Goal: Task Accomplishment & Management: Use online tool/utility

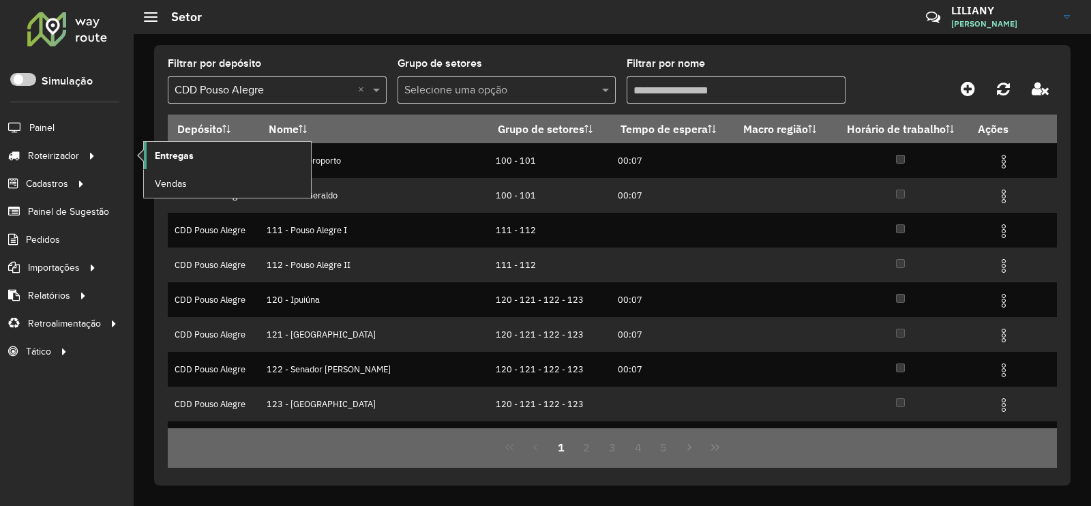
click at [174, 159] on span "Entregas" at bounding box center [174, 156] width 39 height 14
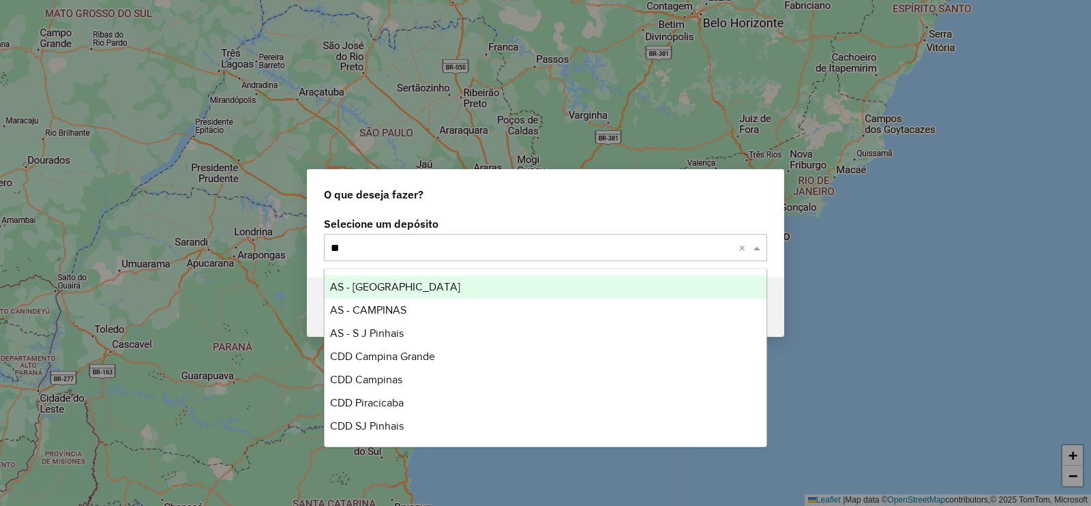
type input "***"
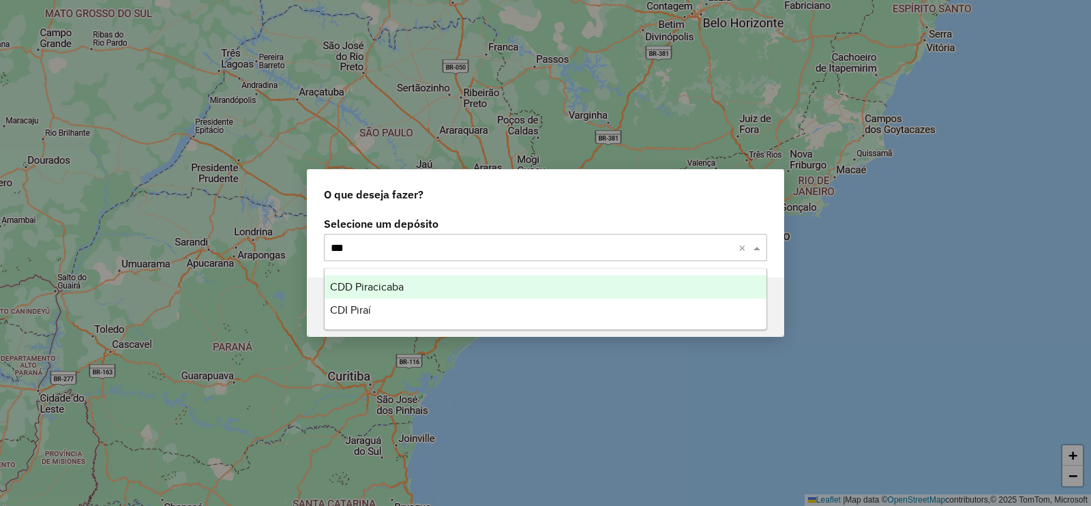
click at [359, 282] on span "CDD Piracicaba" at bounding box center [367, 287] width 74 height 12
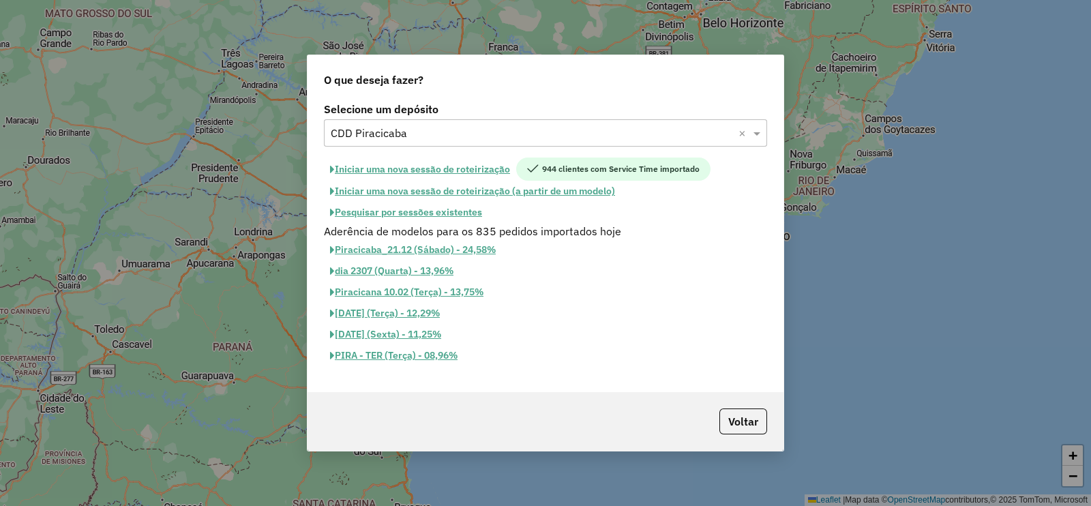
click at [432, 209] on button "Pesquisar por sessões existentes" at bounding box center [406, 212] width 164 height 21
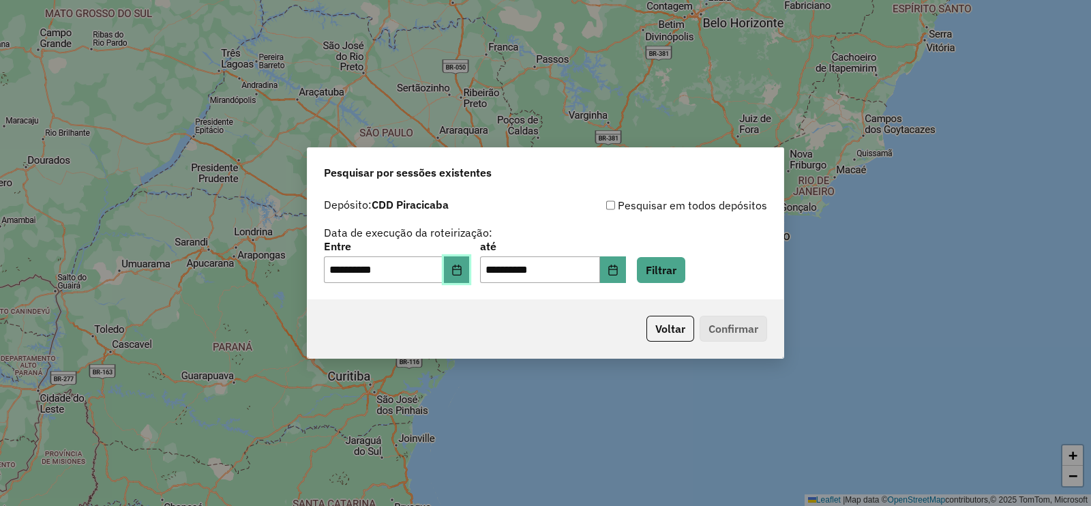
click at [462, 267] on icon "Choose Date" at bounding box center [457, 270] width 11 height 11
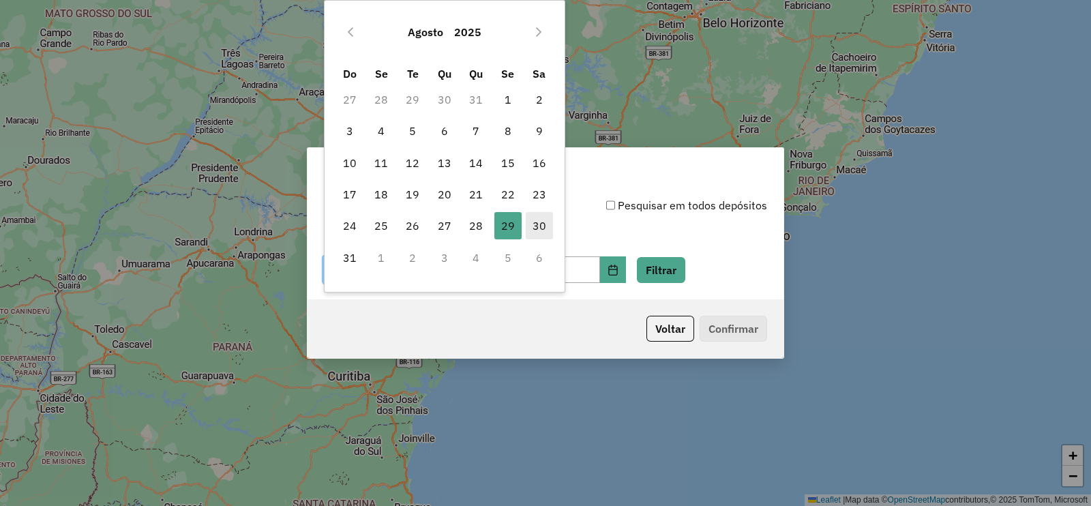
click at [534, 222] on span "30" at bounding box center [539, 225] width 27 height 27
type input "**********"
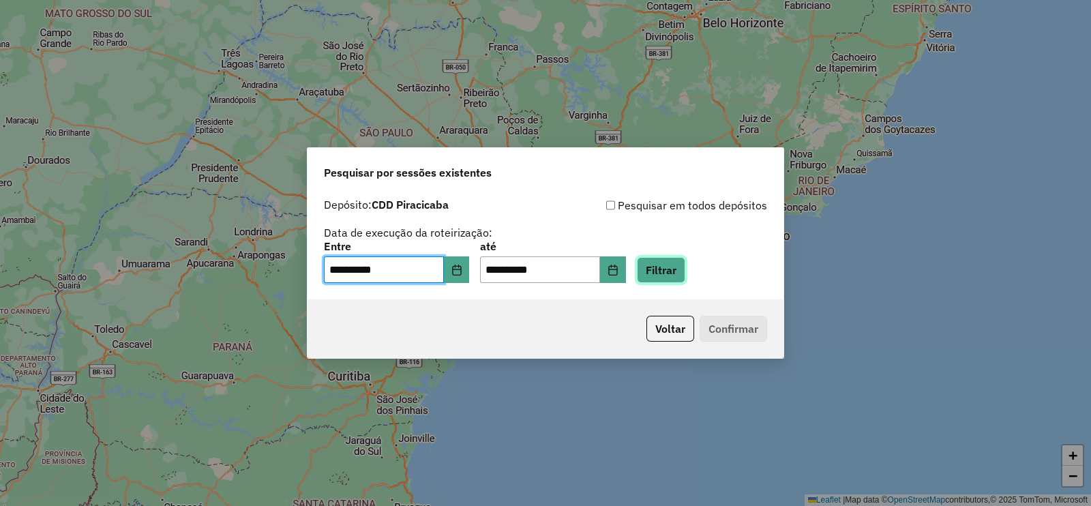
click at [685, 268] on button "Filtrar" at bounding box center [661, 270] width 48 height 26
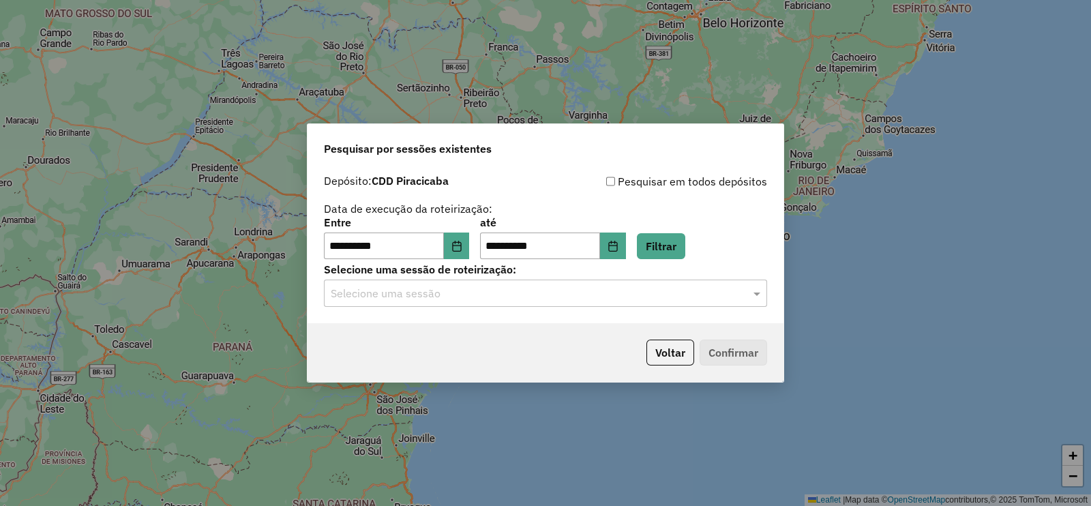
click at [426, 298] on input "text" at bounding box center [532, 294] width 402 height 16
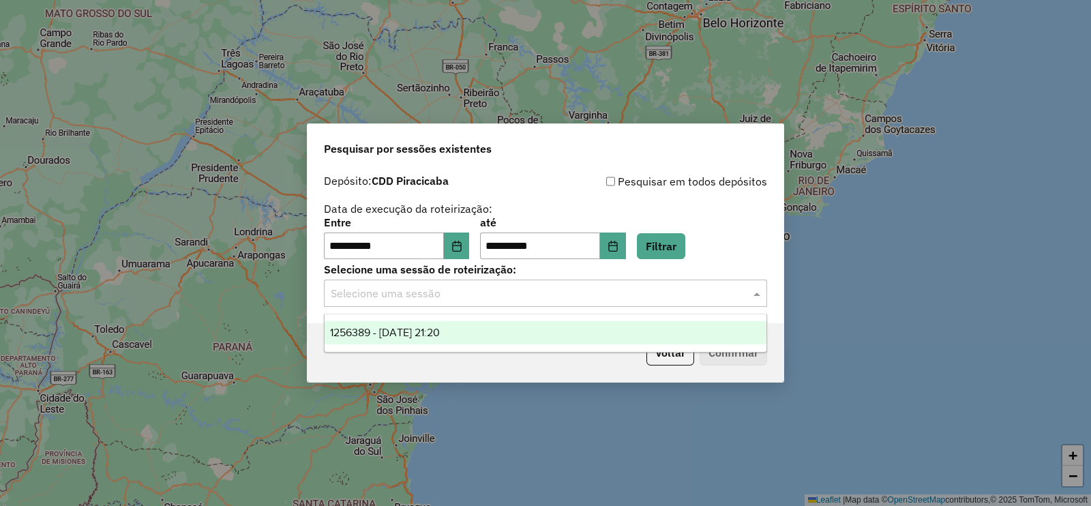
click at [416, 331] on span "1256389 - 30/08/2025 21:20" at bounding box center [385, 333] width 110 height 12
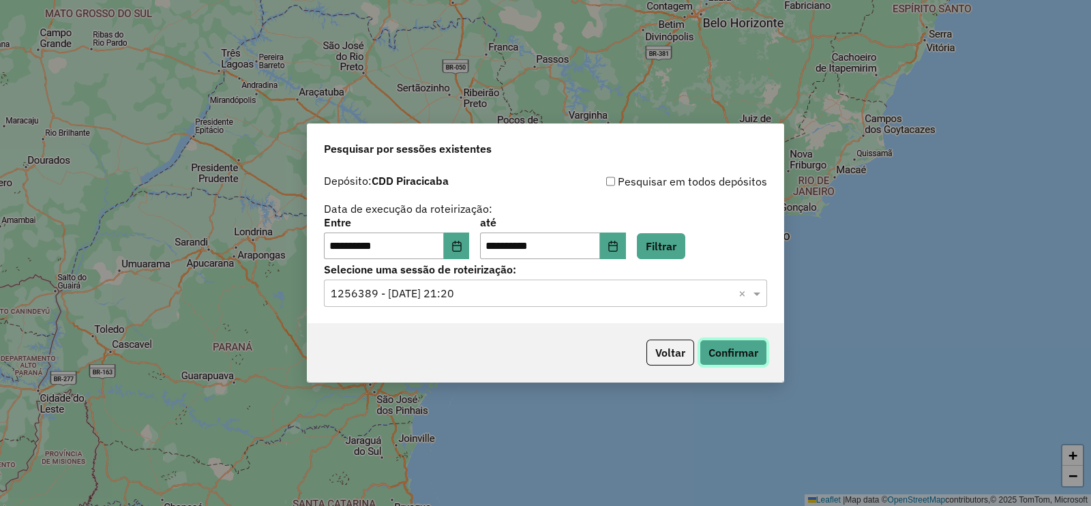
click at [727, 349] on button "Confirmar" at bounding box center [734, 353] width 68 height 26
click at [456, 284] on div "Selecione uma sessão × 1256389 - 30/08/2025 21:20 ×" at bounding box center [545, 293] width 443 height 27
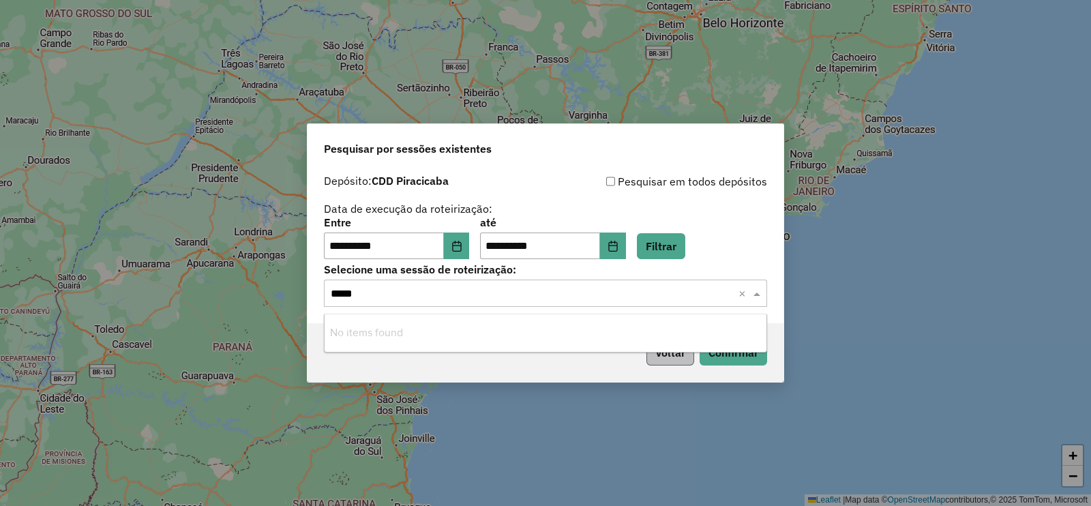
type input "*****"
click at [661, 358] on button "Voltar" at bounding box center [671, 353] width 48 height 26
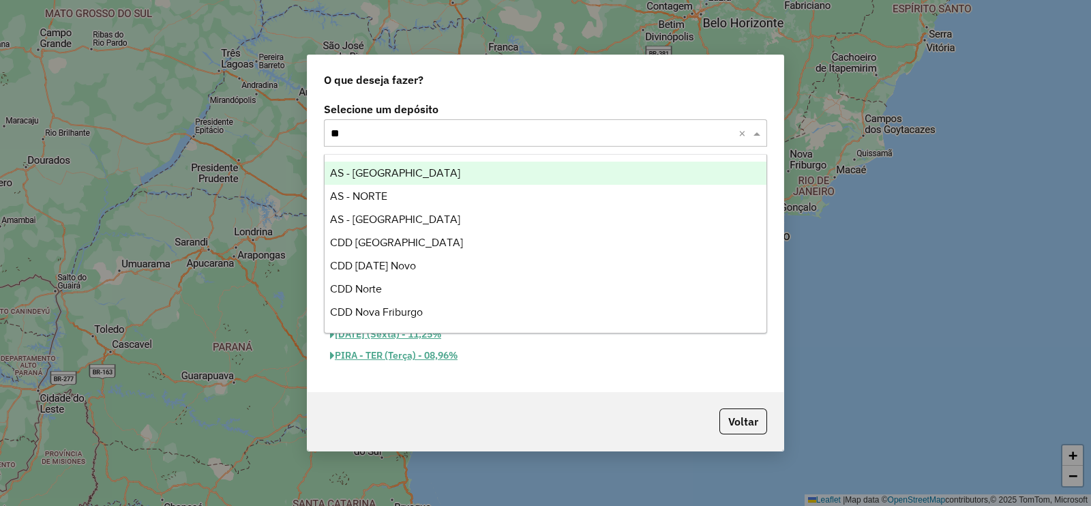
type input "***"
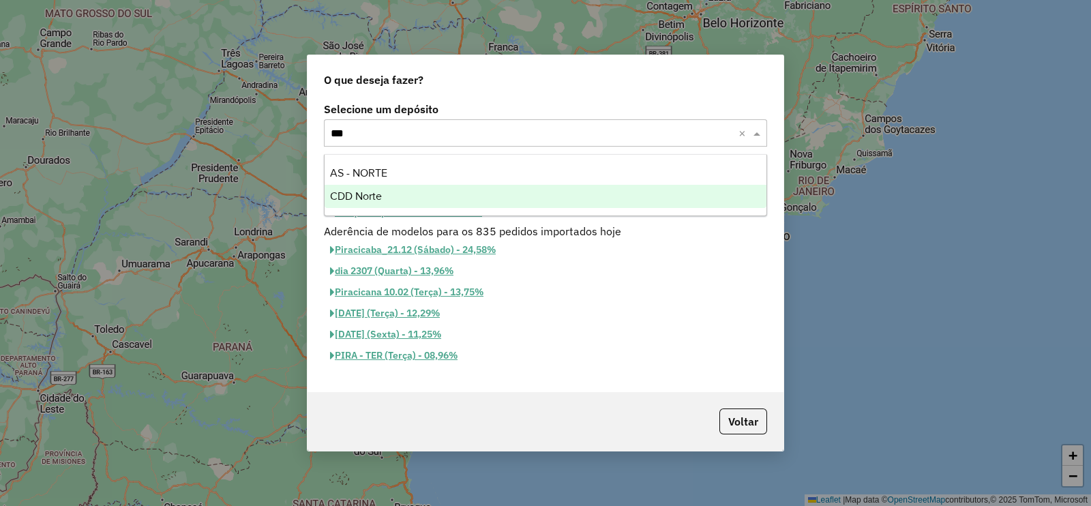
click at [351, 198] on span "CDD Norte" at bounding box center [356, 196] width 52 height 12
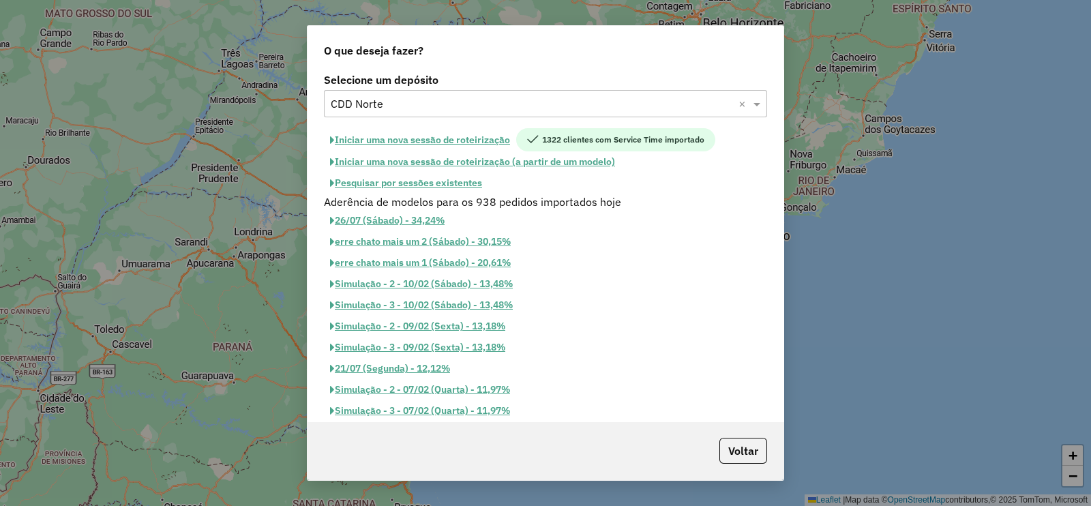
click at [462, 184] on button "Pesquisar por sessões existentes" at bounding box center [406, 183] width 164 height 21
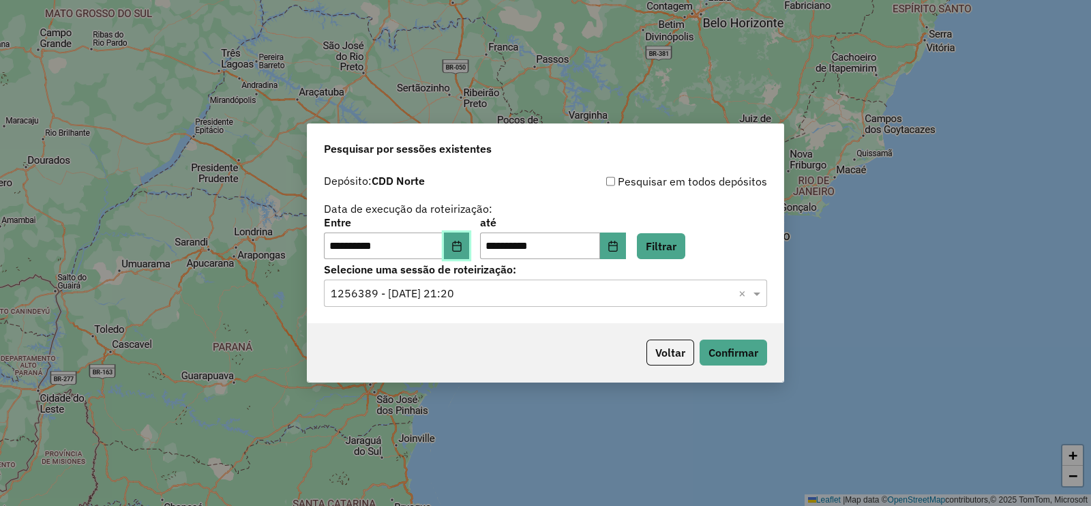
click at [468, 254] on button "Choose Date" at bounding box center [457, 246] width 26 height 27
click at [684, 250] on button "Filtrar" at bounding box center [661, 246] width 48 height 26
click at [491, 289] on input "text" at bounding box center [532, 294] width 402 height 16
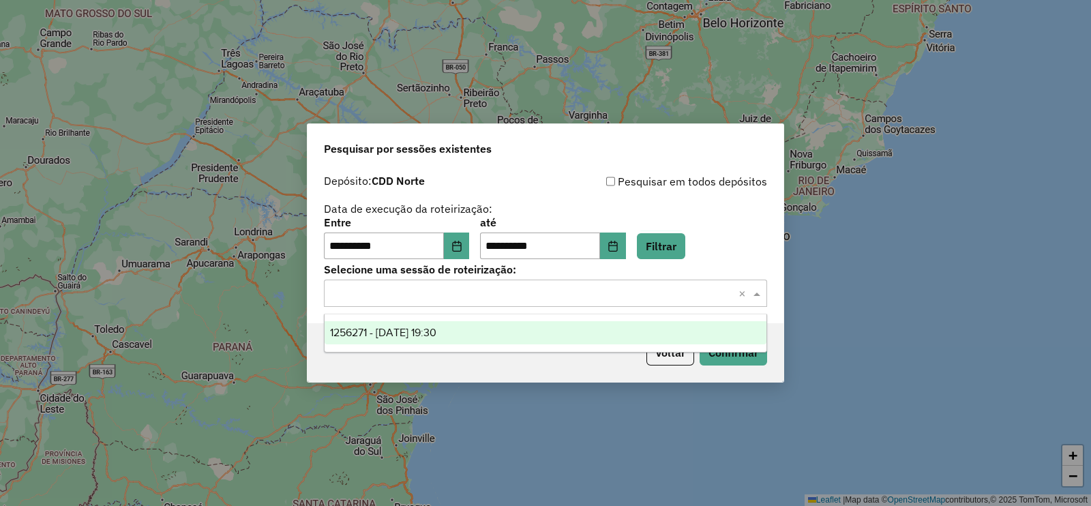
click at [437, 336] on span "1256271 - 30/08/2025 19:30" at bounding box center [383, 333] width 106 height 12
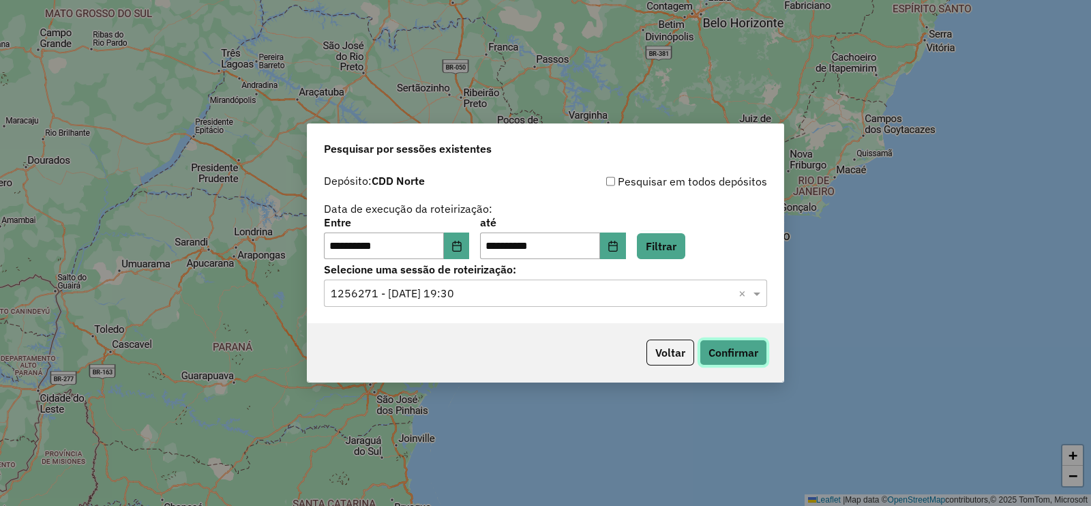
click at [739, 351] on button "Confirmar" at bounding box center [734, 353] width 68 height 26
click at [669, 357] on button "Voltar" at bounding box center [671, 353] width 48 height 26
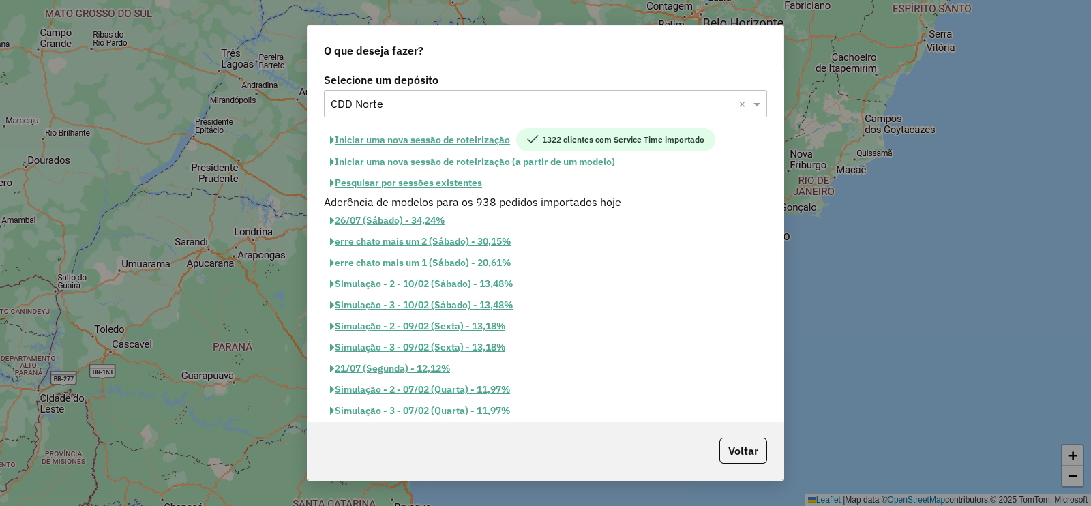
click at [447, 138] on button "Iniciar uma nova sessão de roteirização" at bounding box center [420, 139] width 192 height 23
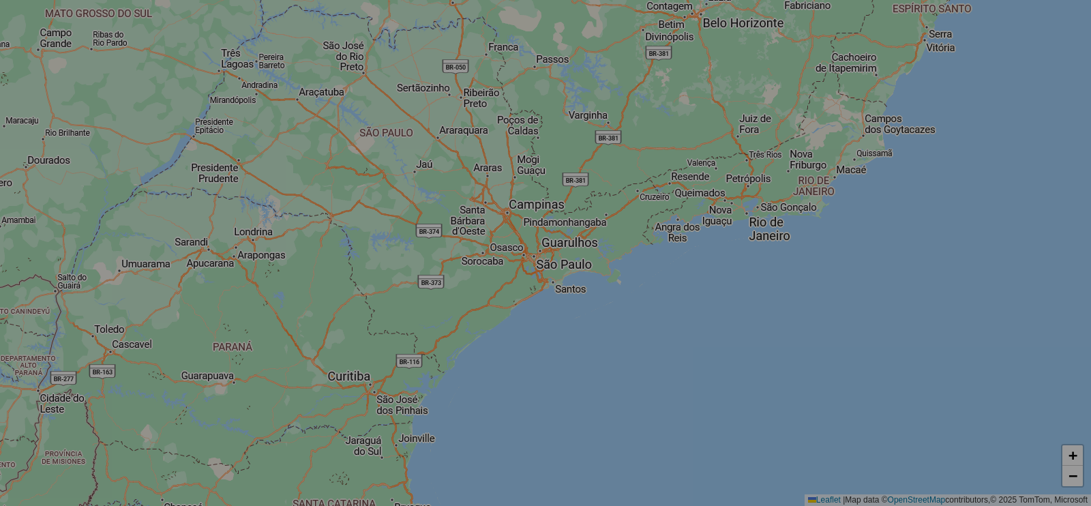
select select "*"
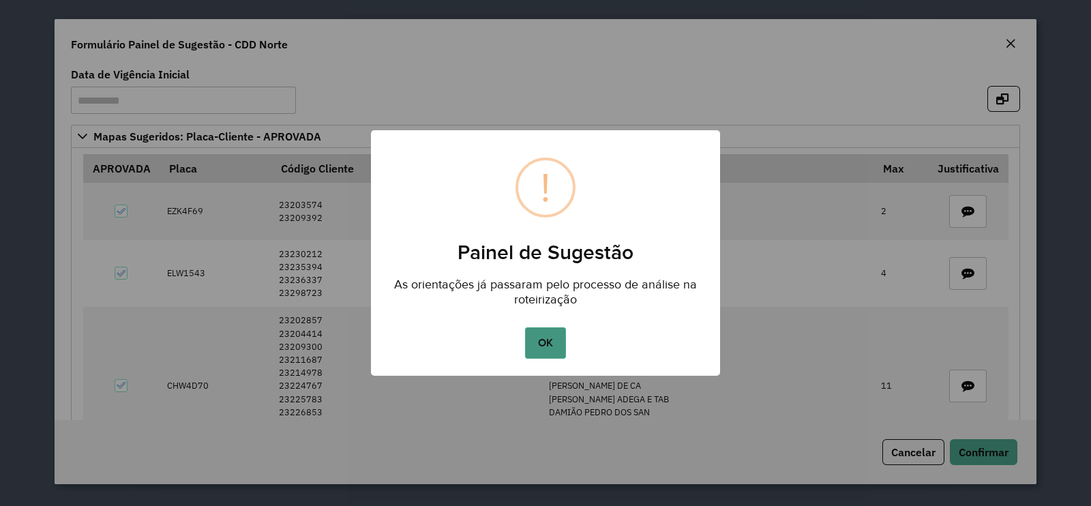
click at [539, 338] on button "OK" at bounding box center [545, 342] width 40 height 31
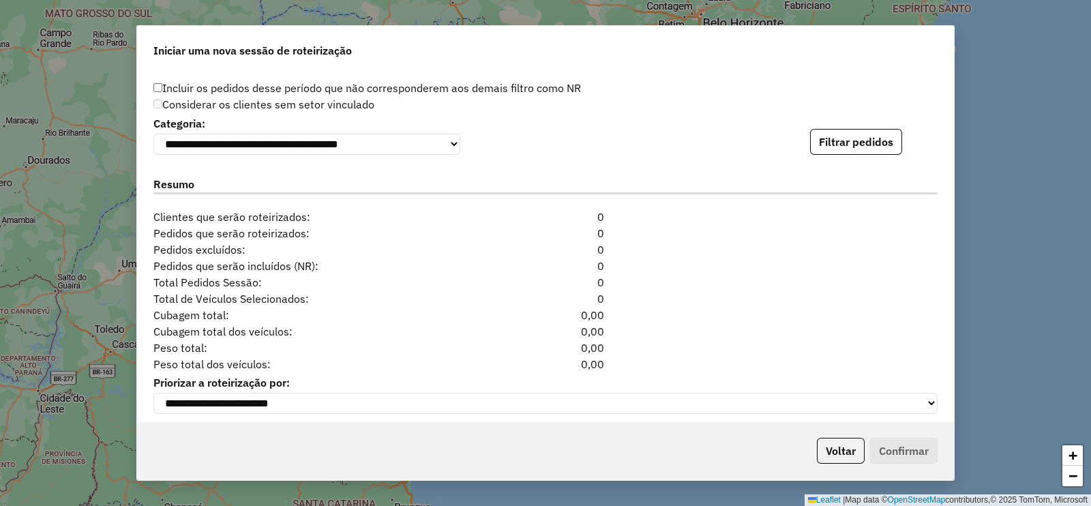
scroll to position [1487, 0]
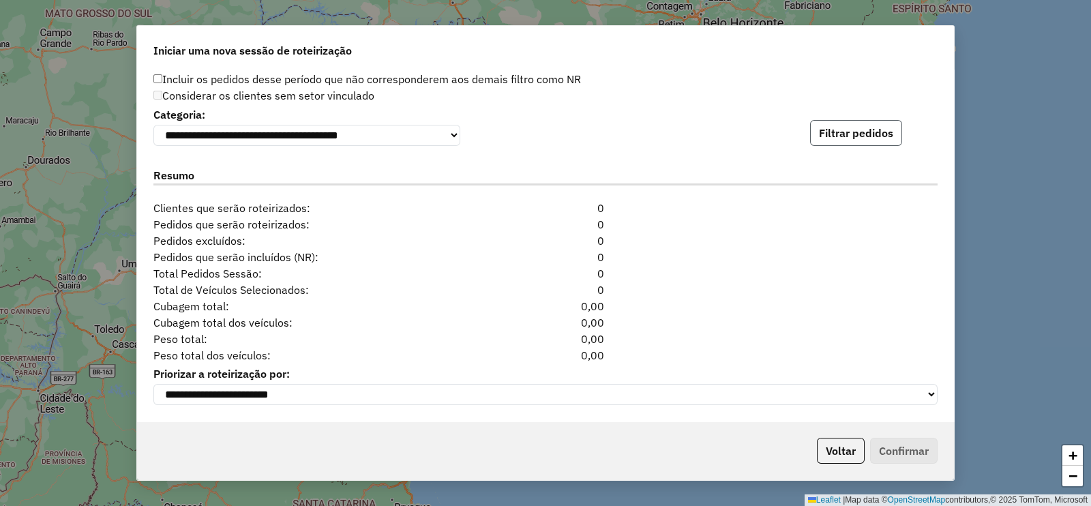
click at [849, 134] on button "Filtrar pedidos" at bounding box center [856, 133] width 92 height 26
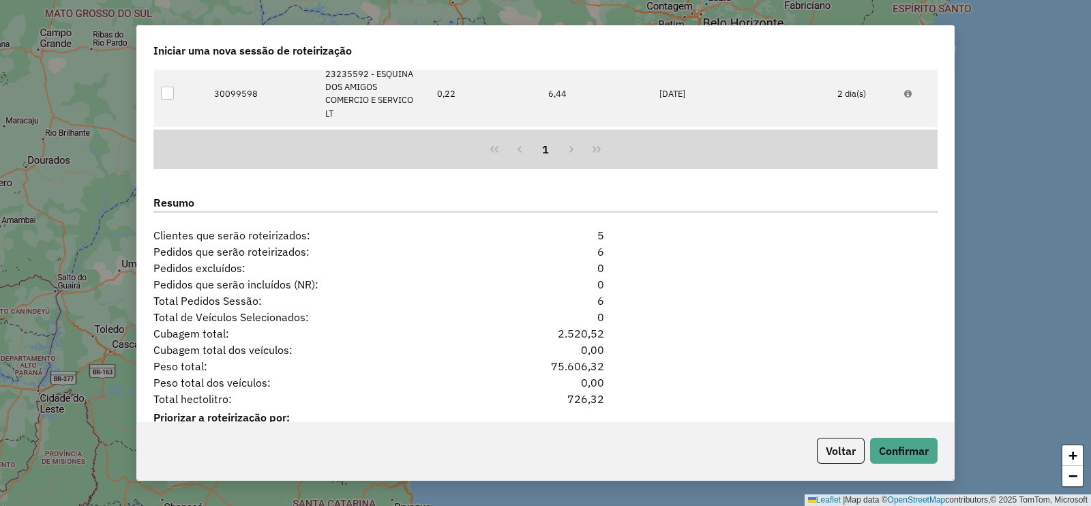
scroll to position [1785, 0]
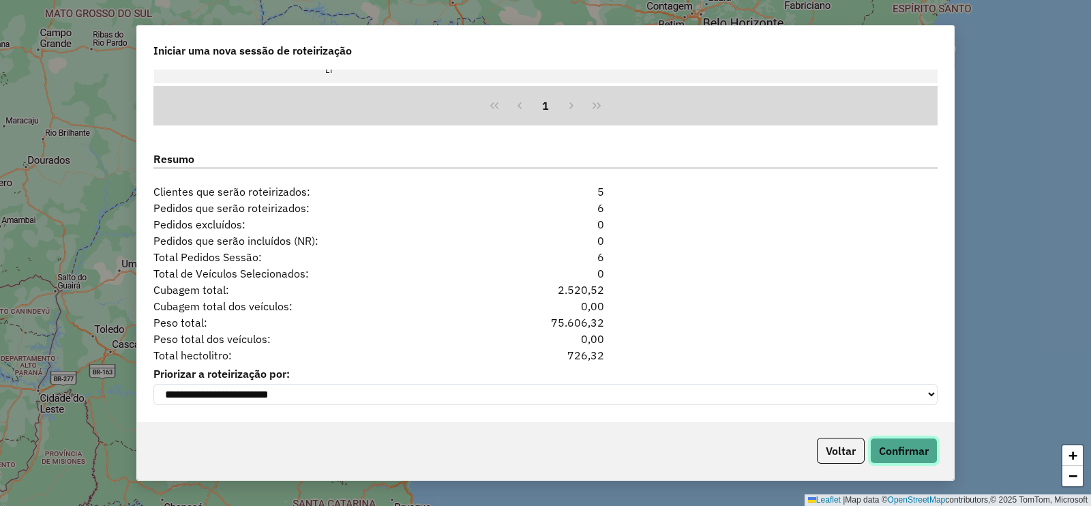
click at [907, 451] on button "Confirmar" at bounding box center [904, 451] width 68 height 26
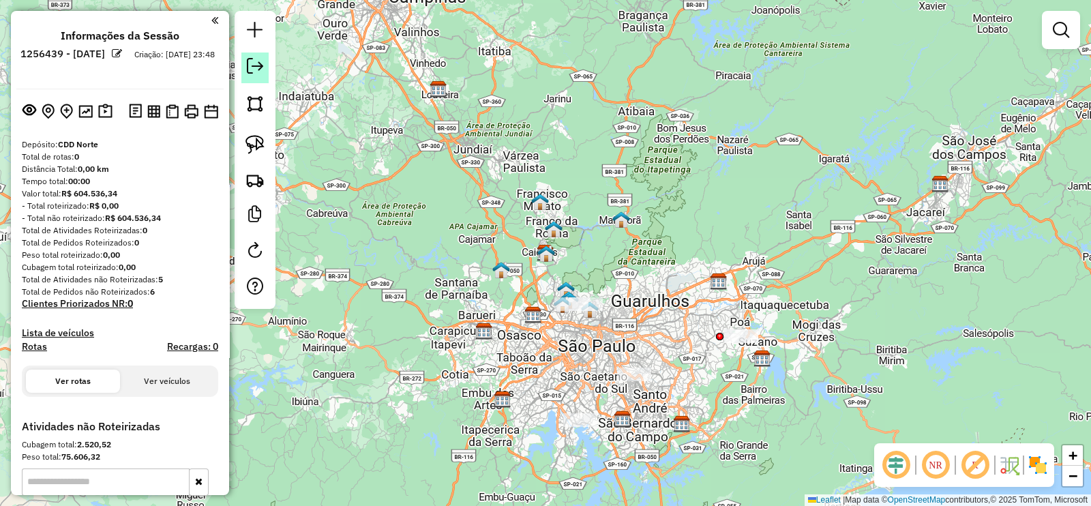
click at [256, 69] on em at bounding box center [255, 66] width 16 height 16
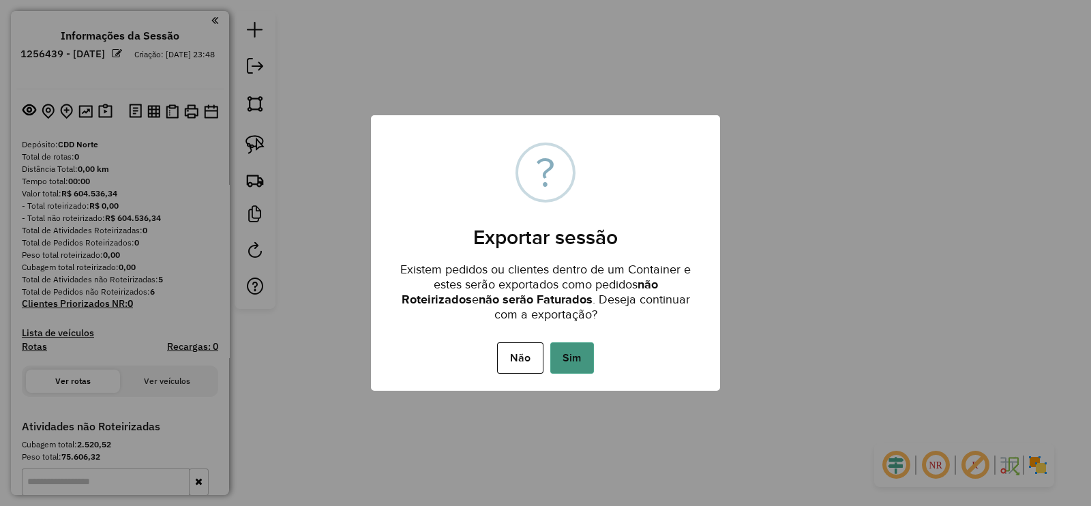
click at [587, 369] on button "Sim" at bounding box center [572, 357] width 44 height 31
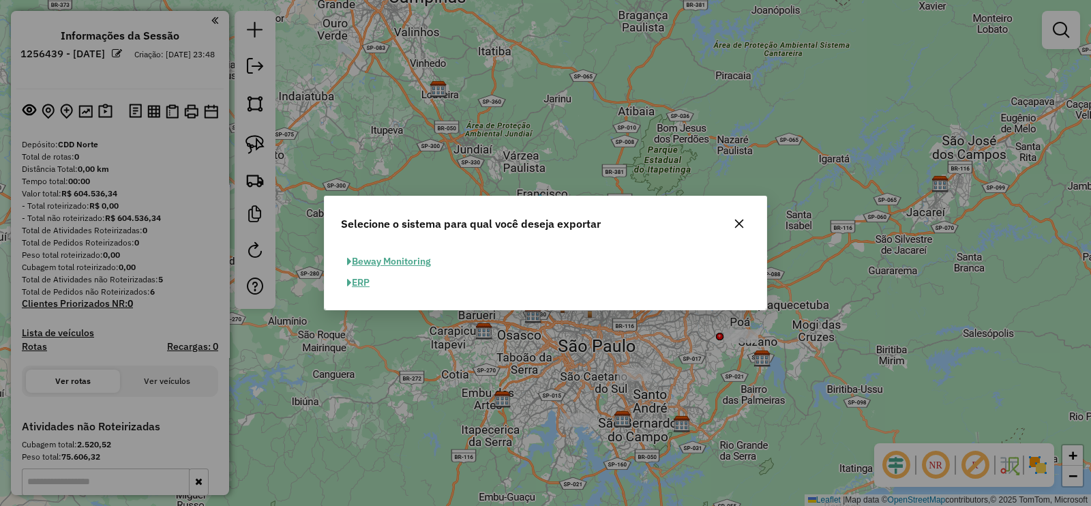
click at [368, 284] on button "ERP" at bounding box center [358, 282] width 35 height 21
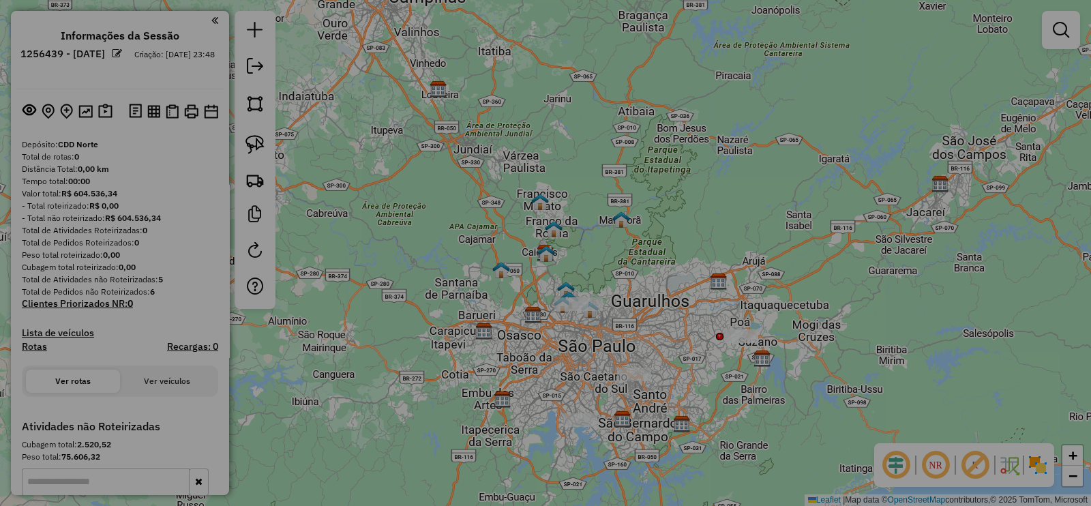
select select "**"
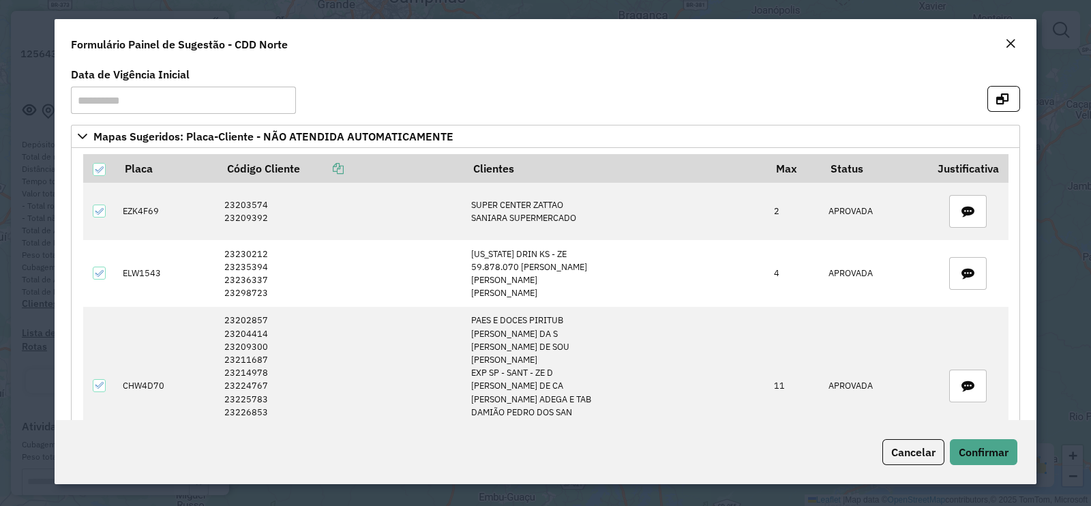
click at [1018, 44] on button "Close" at bounding box center [1010, 44] width 19 height 18
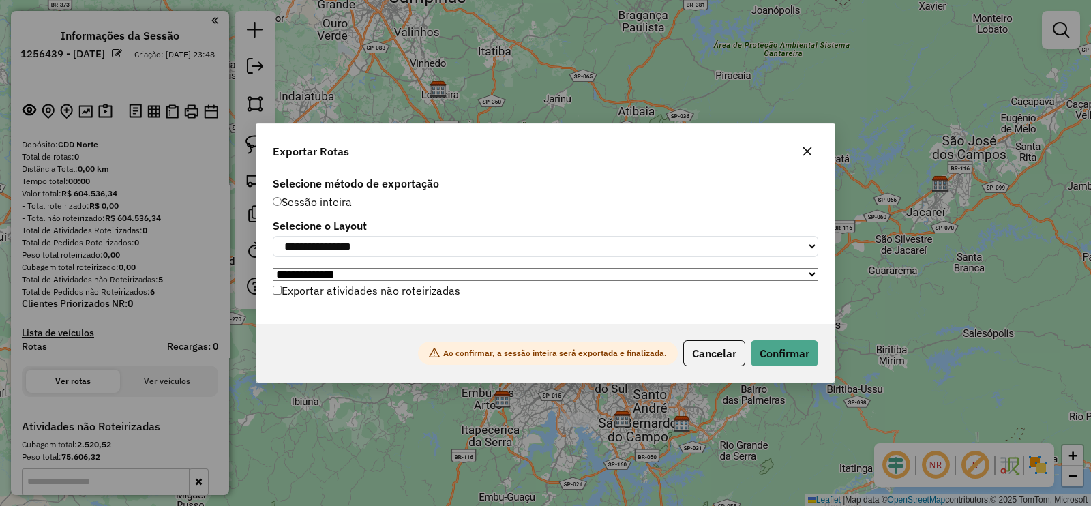
click at [383, 297] on label "Exportar atividades não roteirizadas" at bounding box center [367, 291] width 188 height 26
click at [788, 351] on button "Confirmar" at bounding box center [785, 353] width 68 height 26
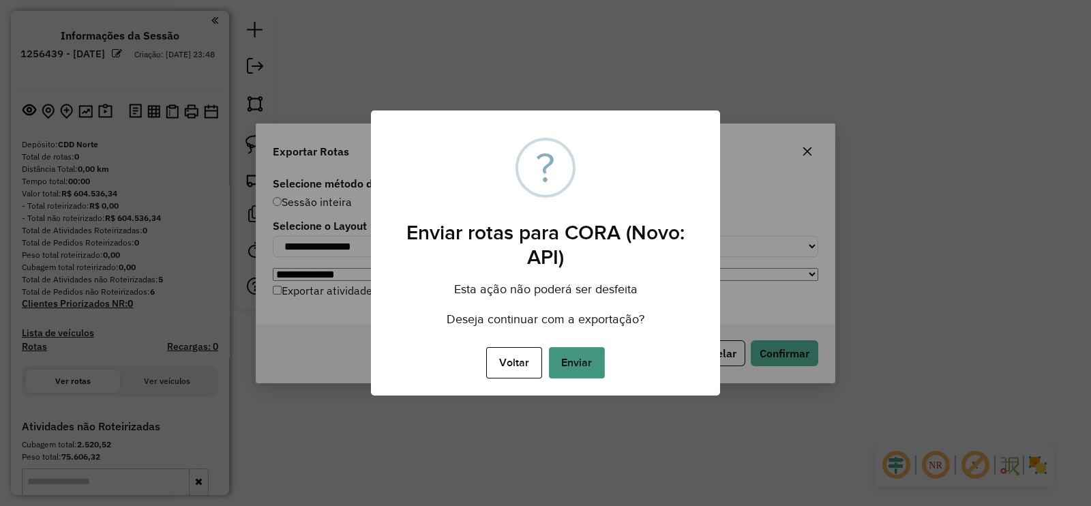
click at [593, 360] on button "Enviar" at bounding box center [577, 362] width 56 height 31
